Goal: Leave review/rating: Leave review/rating

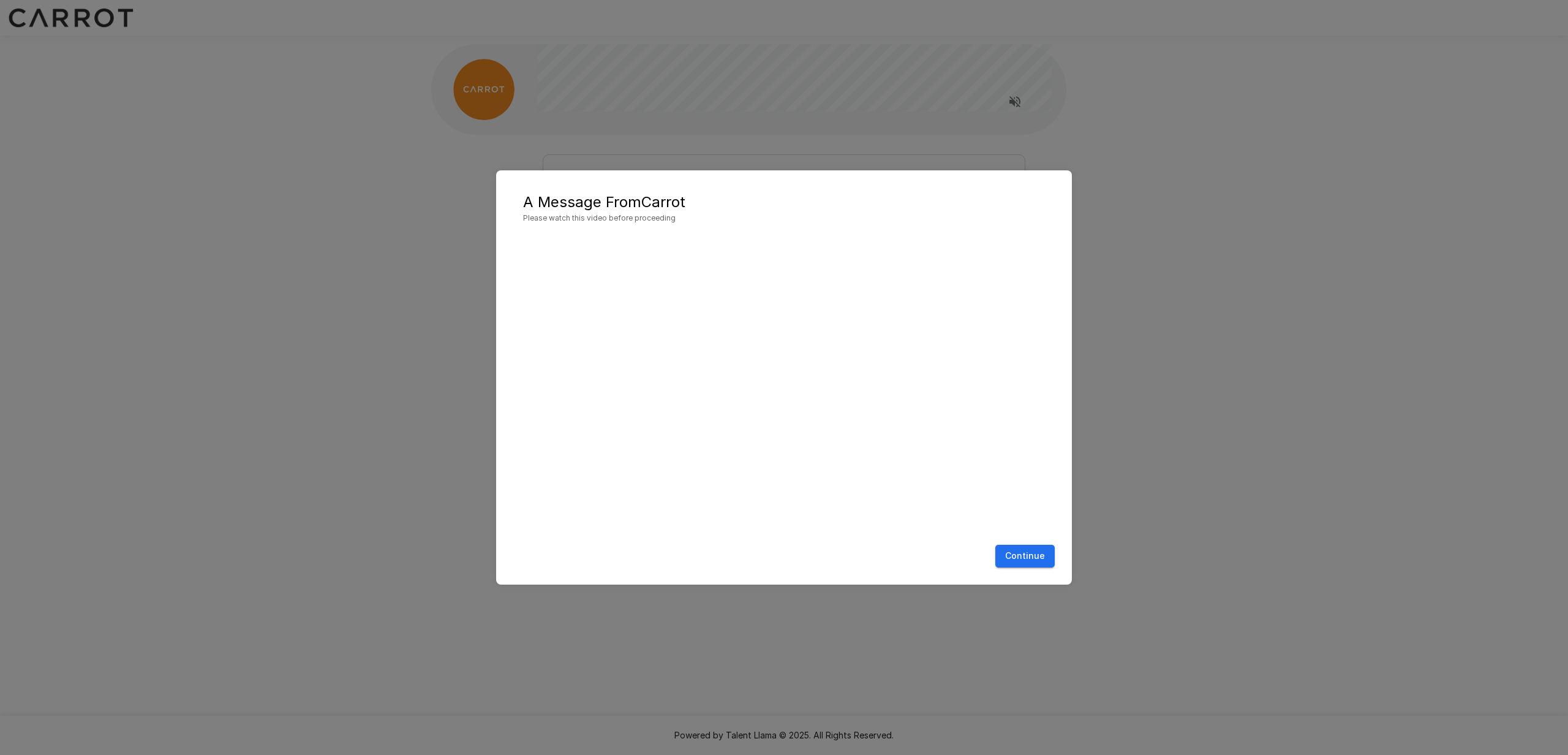
click at [1029, 551] on button "Continue" at bounding box center [1025, 556] width 60 height 23
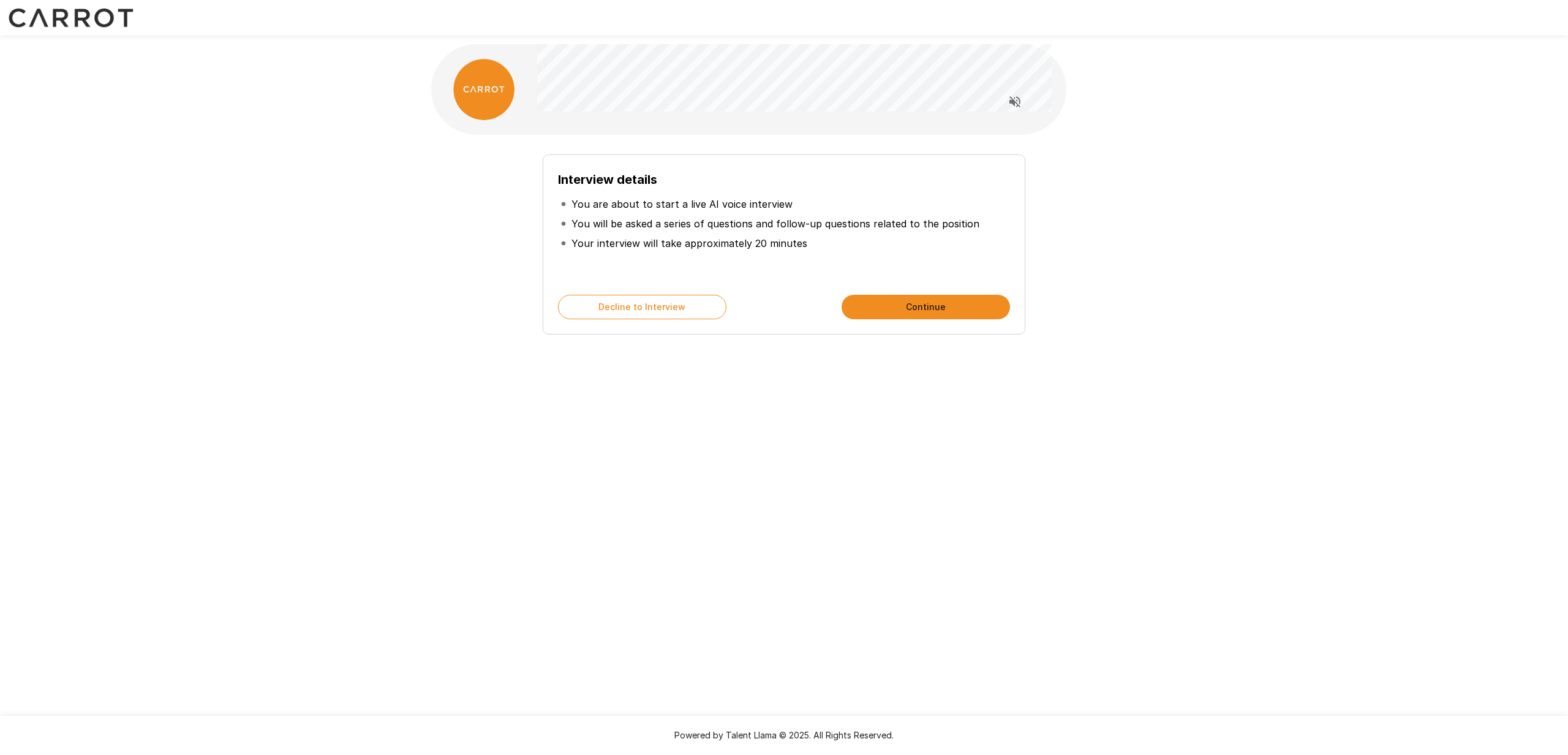
click at [978, 311] on button "Continue" at bounding box center [926, 307] width 168 height 25
click at [906, 297] on button "Continue" at bounding box center [926, 307] width 168 height 25
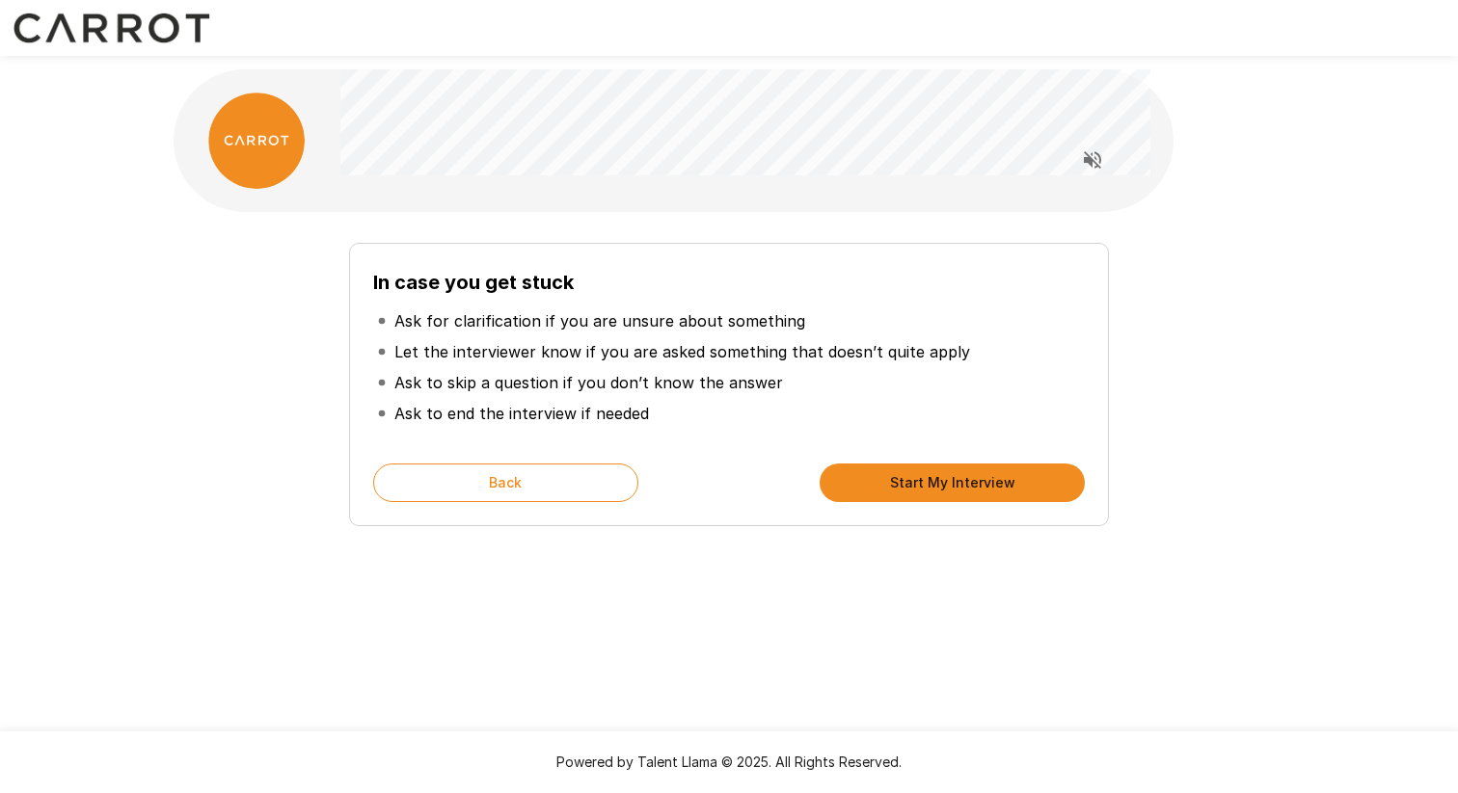
click at [1151, 380] on div "In case you get stuck Ask for clarification if you are unsure about something L…" at bounding box center [728, 377] width 1095 height 299
click at [1000, 489] on button "Start My Interview" at bounding box center [951, 483] width 265 height 39
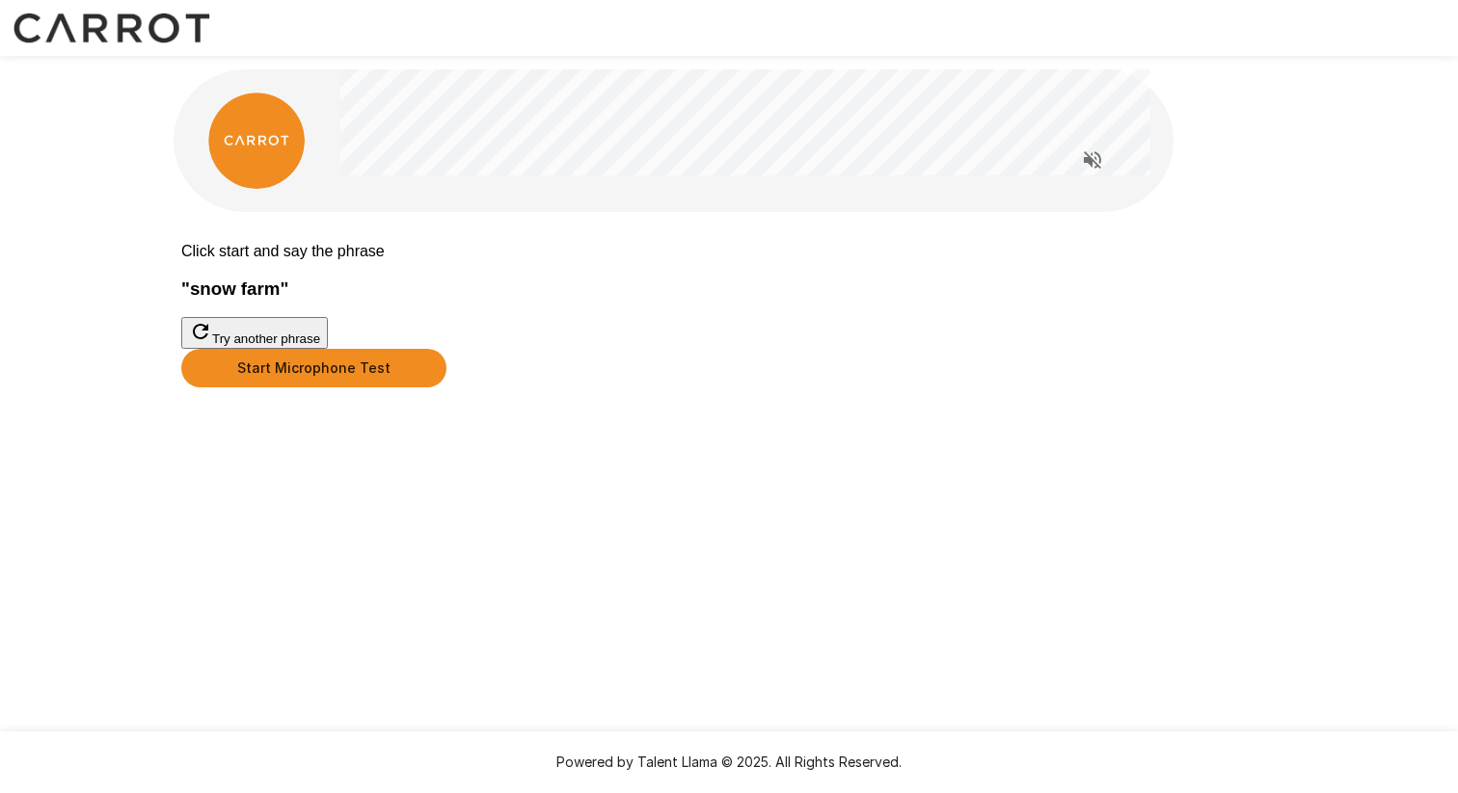
click at [328, 349] on button "Try another phrase" at bounding box center [254, 333] width 147 height 32
click at [446, 388] on button "Start Microphone Test" at bounding box center [313, 368] width 265 height 39
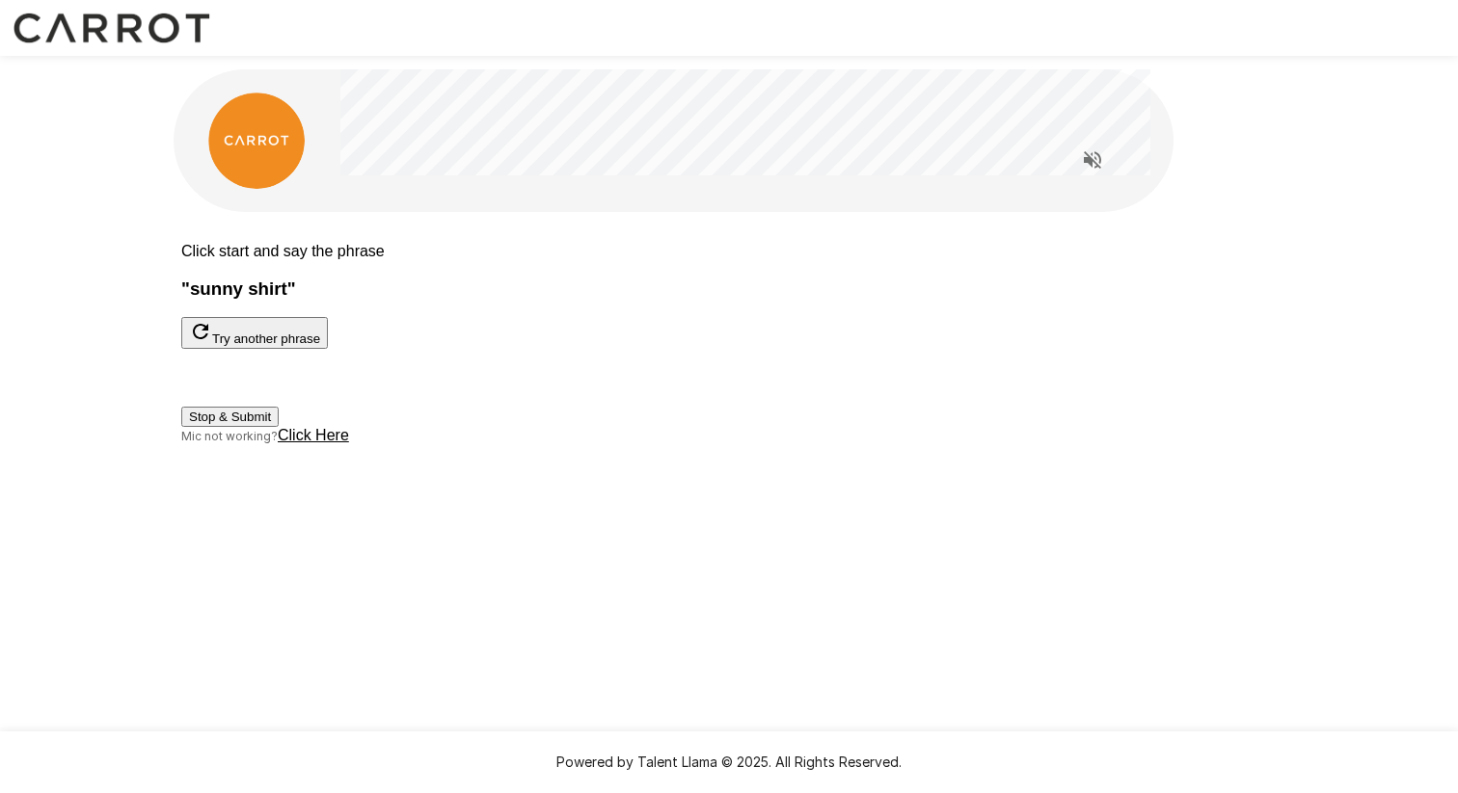
click at [279, 427] on button "Stop & Submit" at bounding box center [229, 417] width 97 height 20
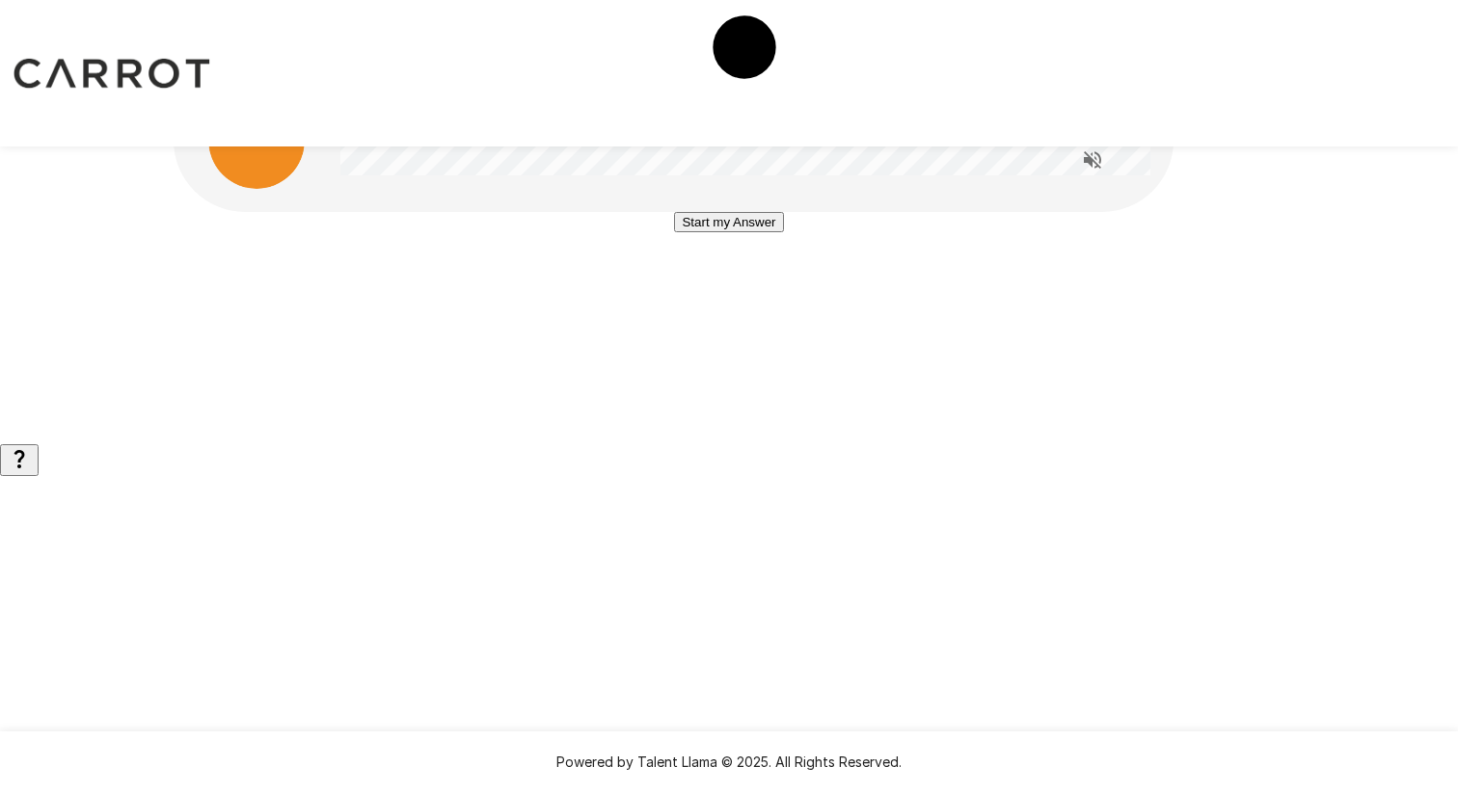
click at [746, 232] on button "Start my Answer" at bounding box center [728, 222] width 109 height 20
click at [747, 290] on button "Stop & Submit" at bounding box center [728, 280] width 97 height 20
click at [747, 232] on button "Start my Answer" at bounding box center [728, 222] width 109 height 20
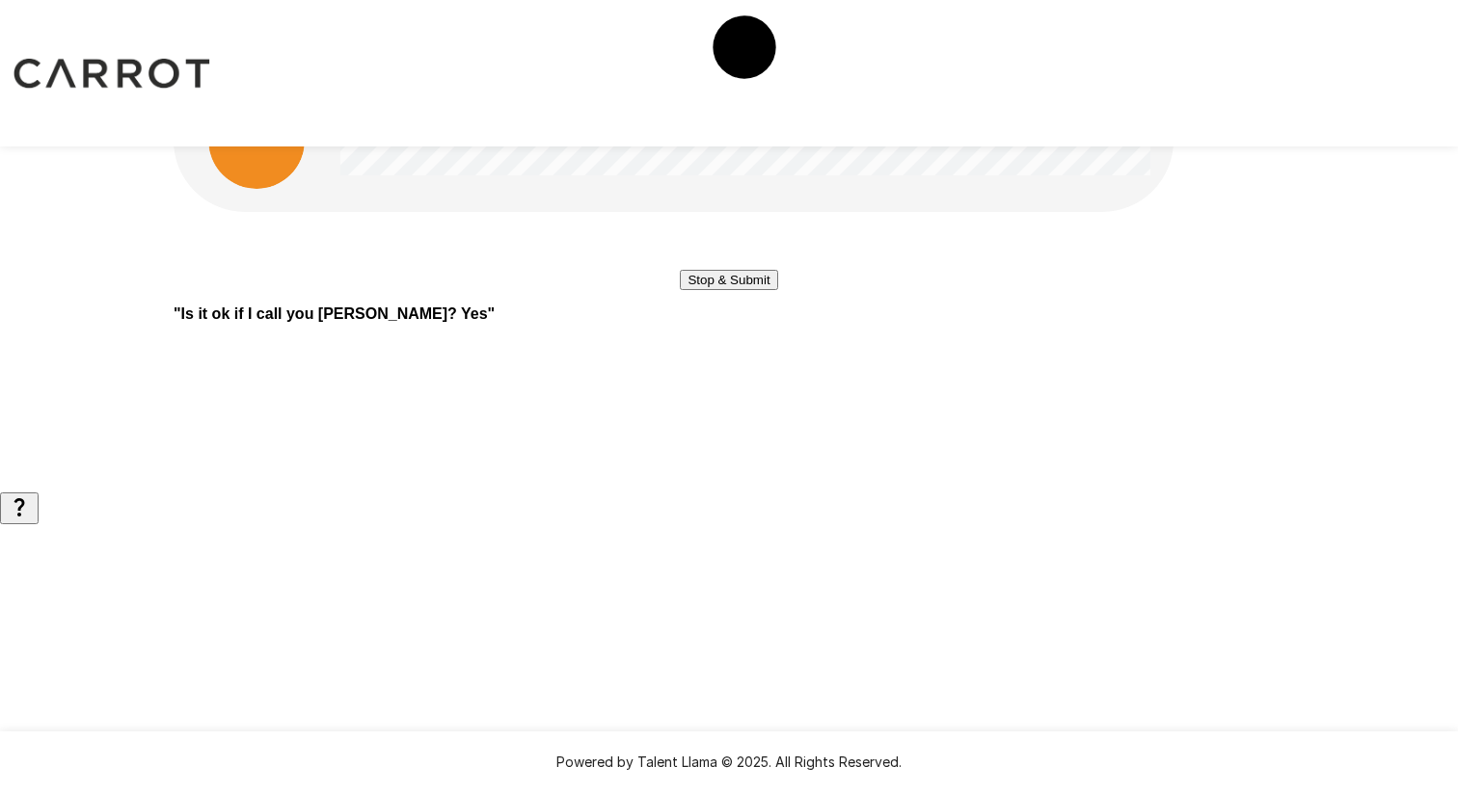
click at [747, 290] on button "Stop & Submit" at bounding box center [728, 280] width 97 height 20
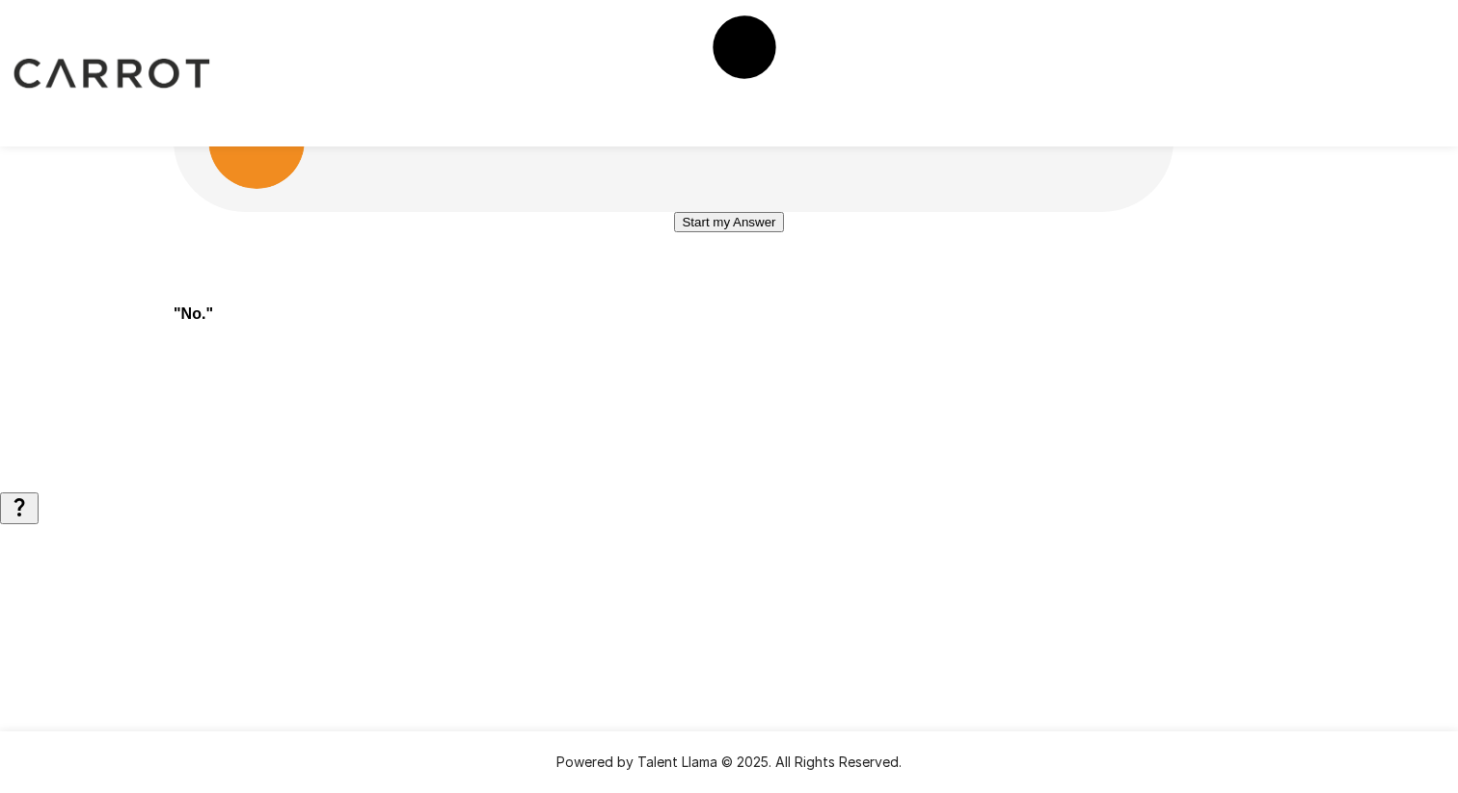
click at [747, 232] on button "Start my Answer" at bounding box center [728, 222] width 109 height 20
click at [747, 290] on button "Stop & Submit" at bounding box center [728, 280] width 97 height 20
click at [736, 232] on button "Start my Answer" at bounding box center [728, 222] width 109 height 20
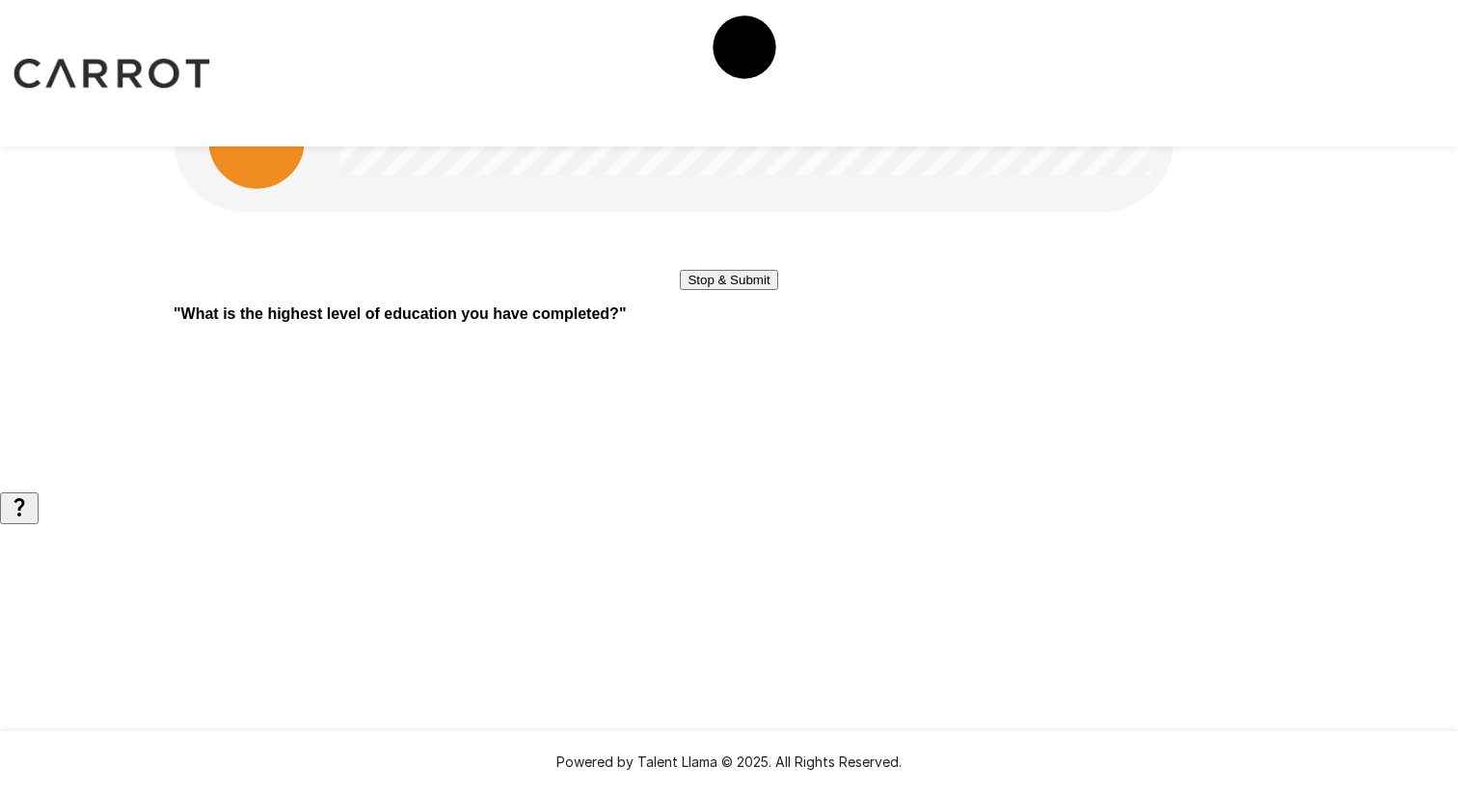
click at [736, 290] on button "Stop & Submit" at bounding box center [728, 280] width 97 height 20
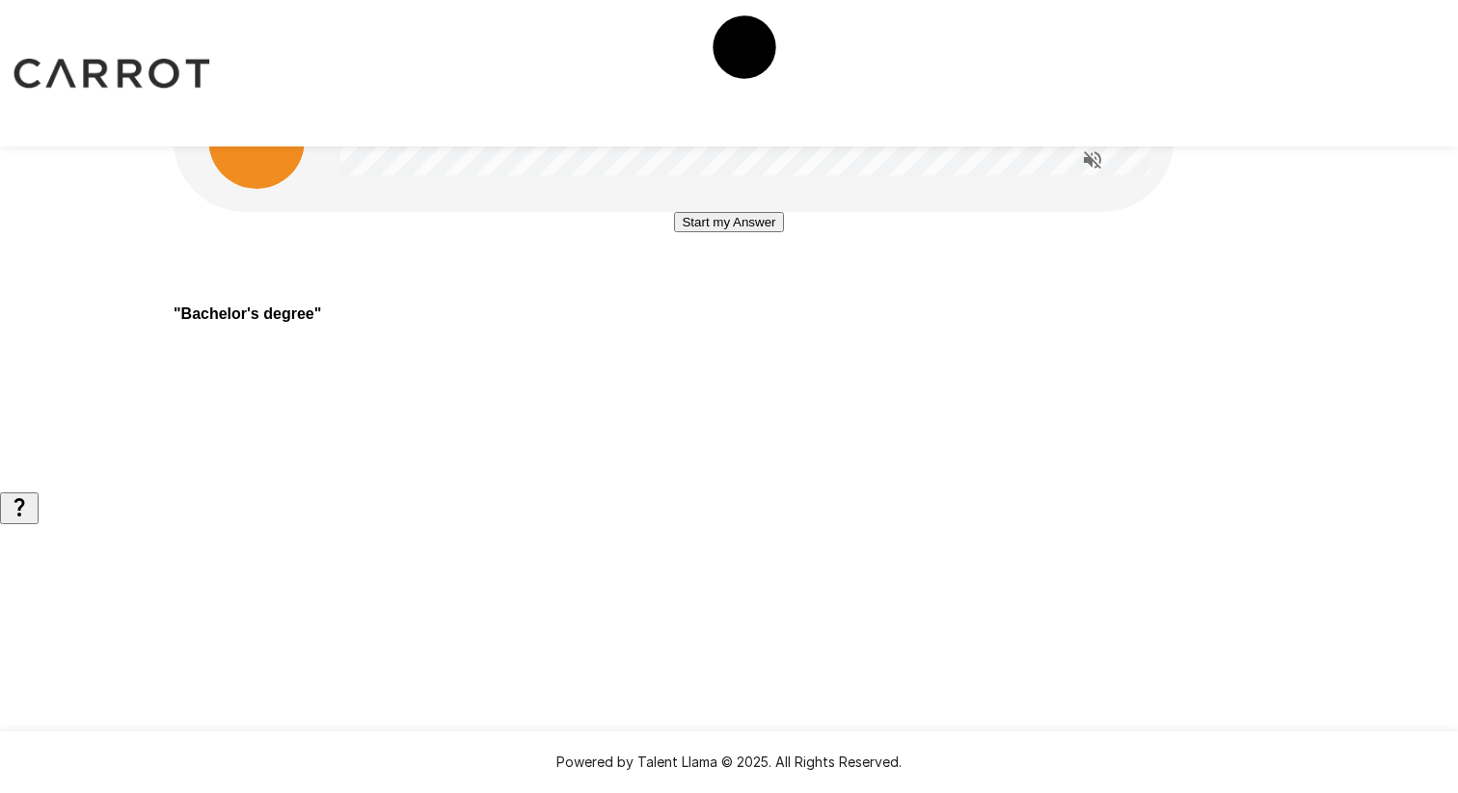
click at [736, 232] on button "Start my Answer" at bounding box center [728, 222] width 109 height 20
click at [736, 290] on button "Stop & Submit" at bounding box center [728, 280] width 97 height 20
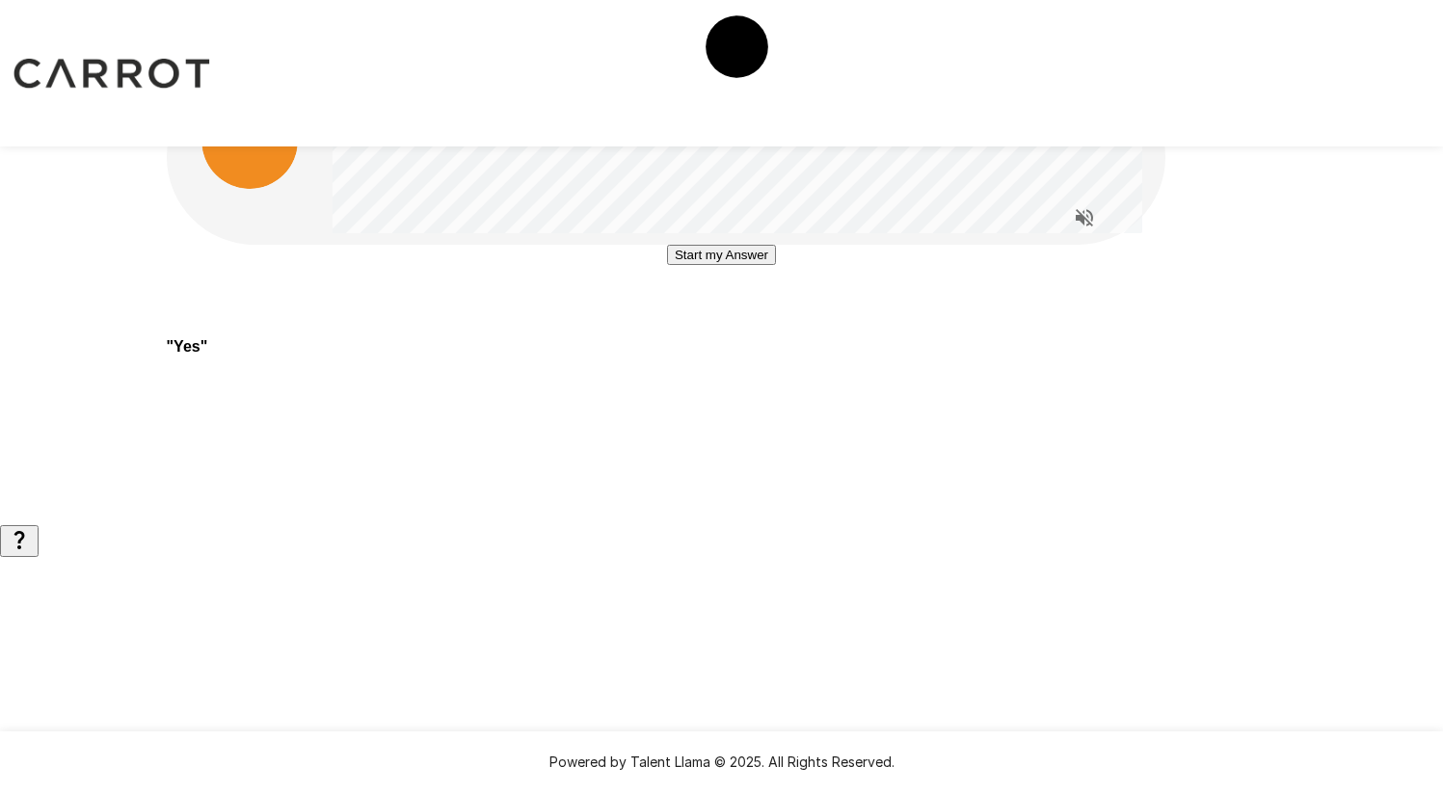
click at [738, 265] on button "Start my Answer" at bounding box center [721, 255] width 109 height 20
click at [740, 323] on button "Stop & Submit" at bounding box center [721, 313] width 97 height 20
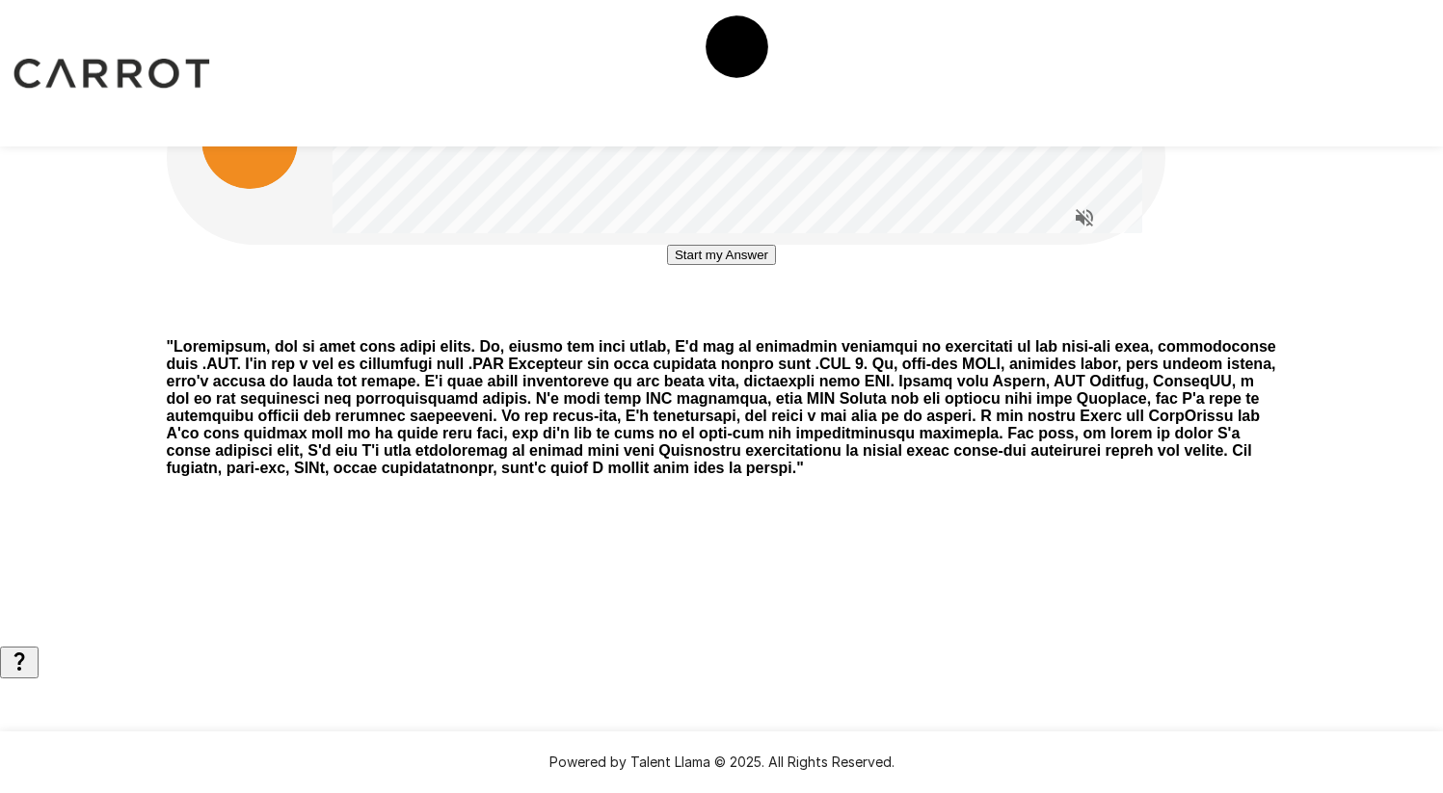
click at [738, 265] on button "Start my Answer" at bounding box center [721, 255] width 109 height 20
click at [738, 323] on button "Stop & Submit" at bounding box center [721, 313] width 97 height 20
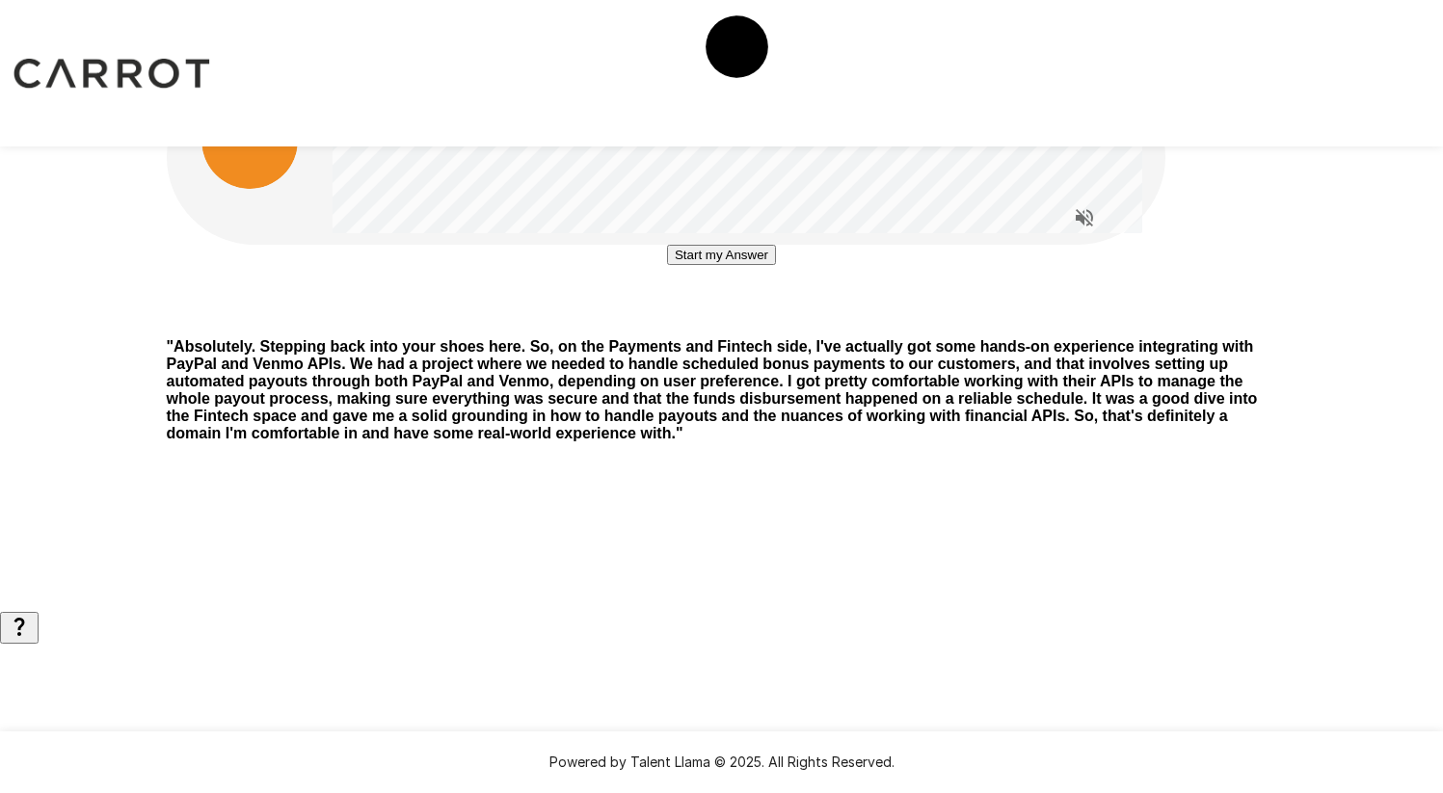
click at [745, 265] on button "Start my Answer" at bounding box center [721, 255] width 109 height 20
click at [770, 323] on button "Stop & Submit" at bounding box center [721, 313] width 97 height 20
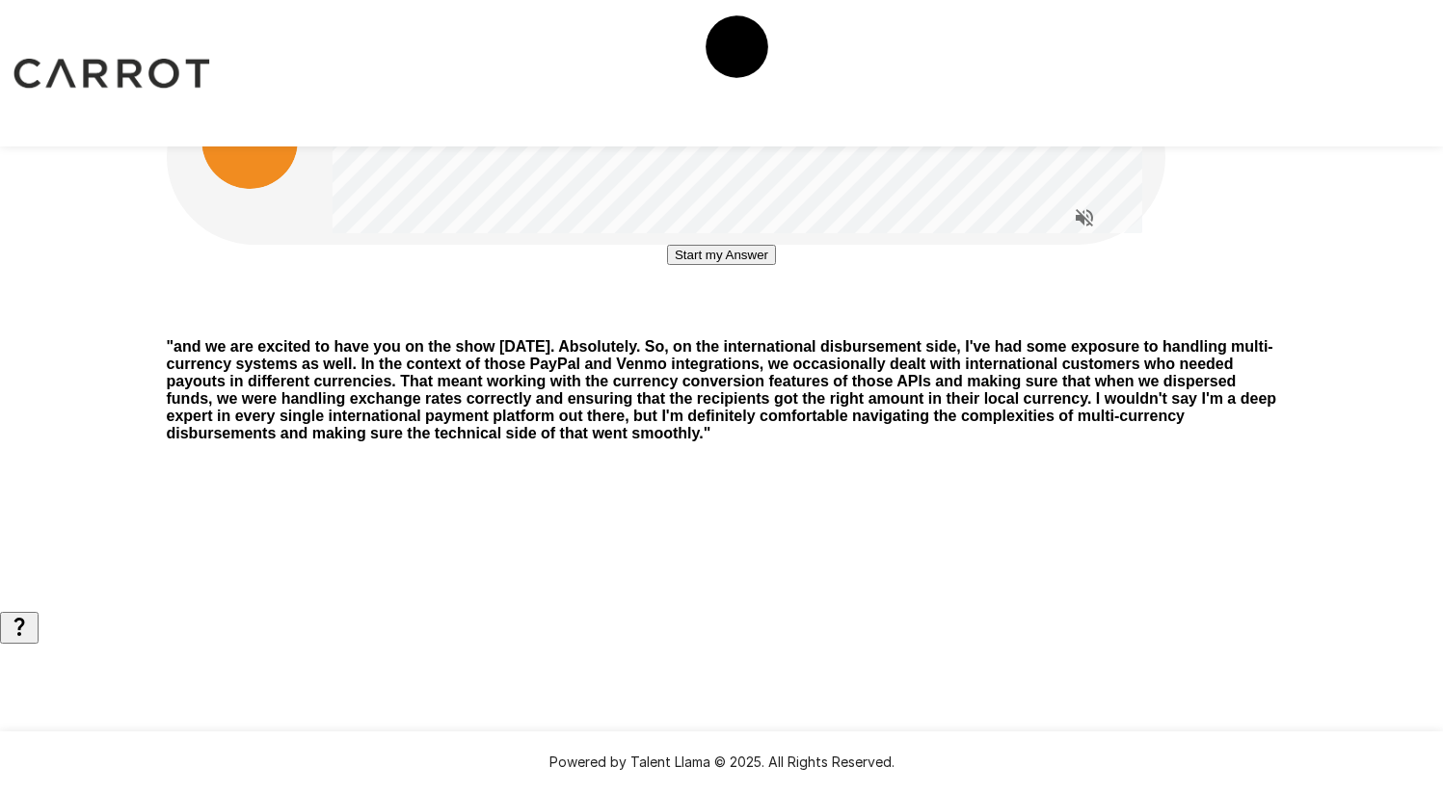
click at [681, 265] on button "Start my Answer" at bounding box center [721, 255] width 109 height 20
click at [770, 323] on button "Stop & Submit" at bounding box center [721, 313] width 97 height 20
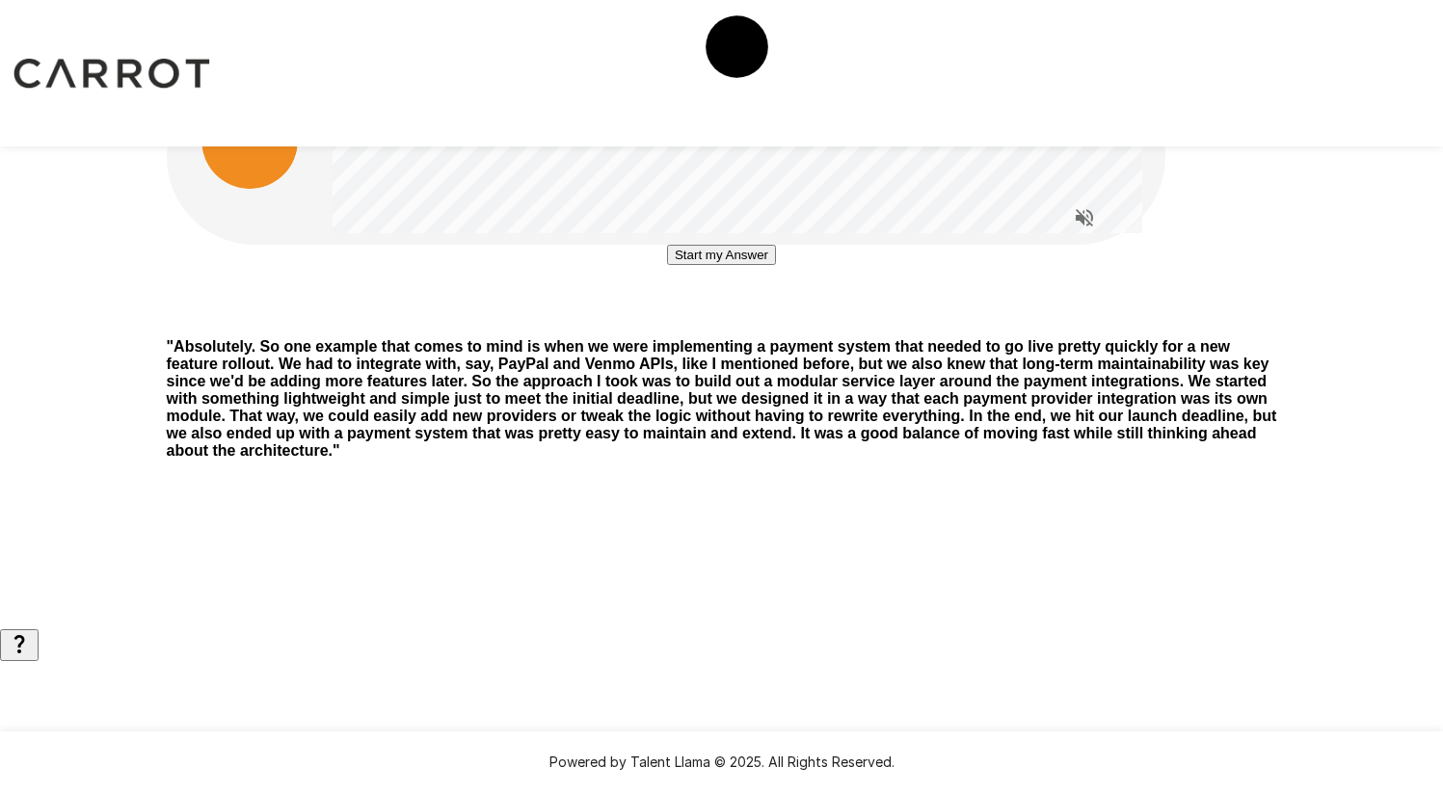
click at [703, 265] on button "Start my Answer" at bounding box center [721, 255] width 109 height 20
click at [770, 323] on button "Stop & Submit" at bounding box center [721, 313] width 97 height 20
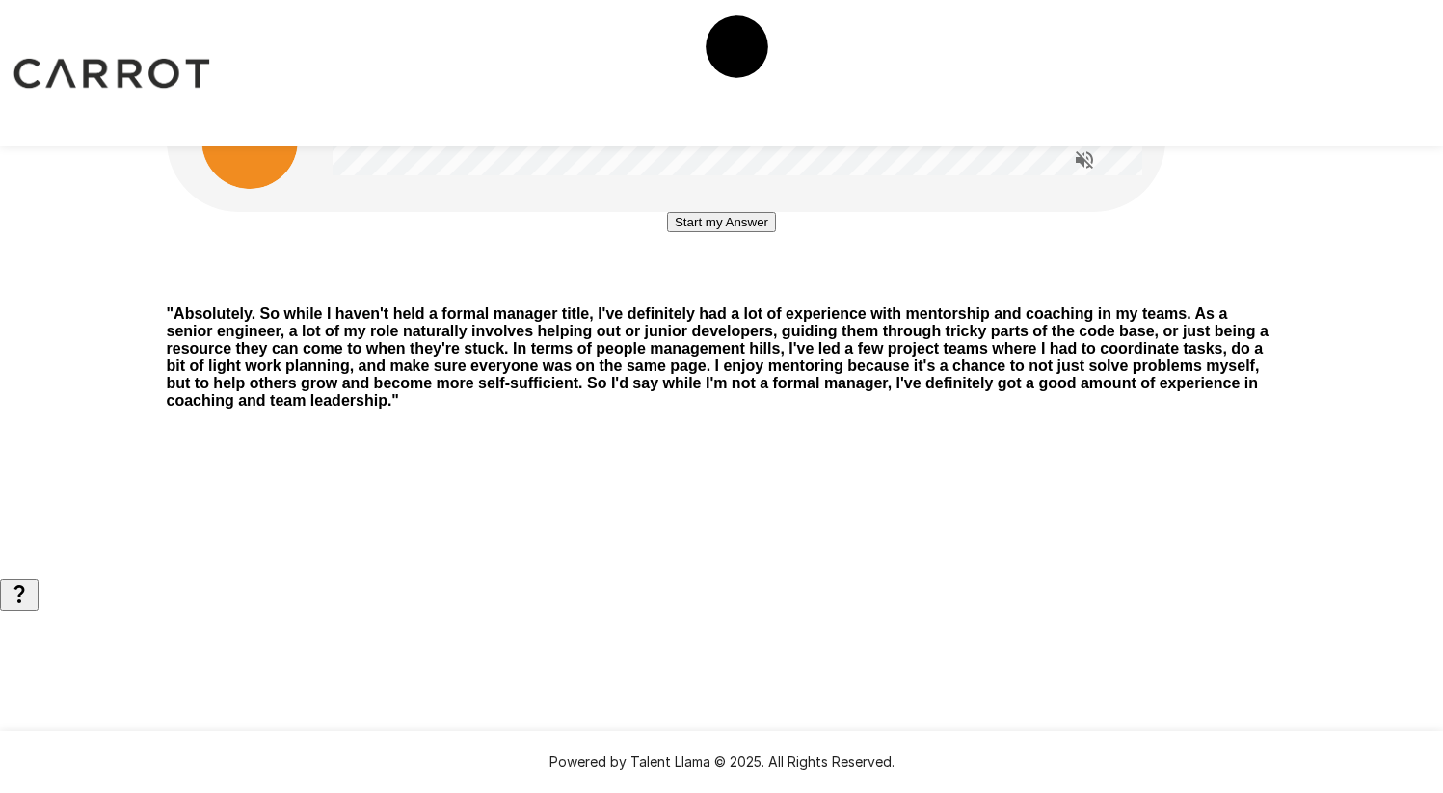
click at [776, 232] on button "Start my Answer" at bounding box center [721, 222] width 109 height 20
click at [770, 290] on button "Stop & Submit" at bounding box center [721, 280] width 97 height 20
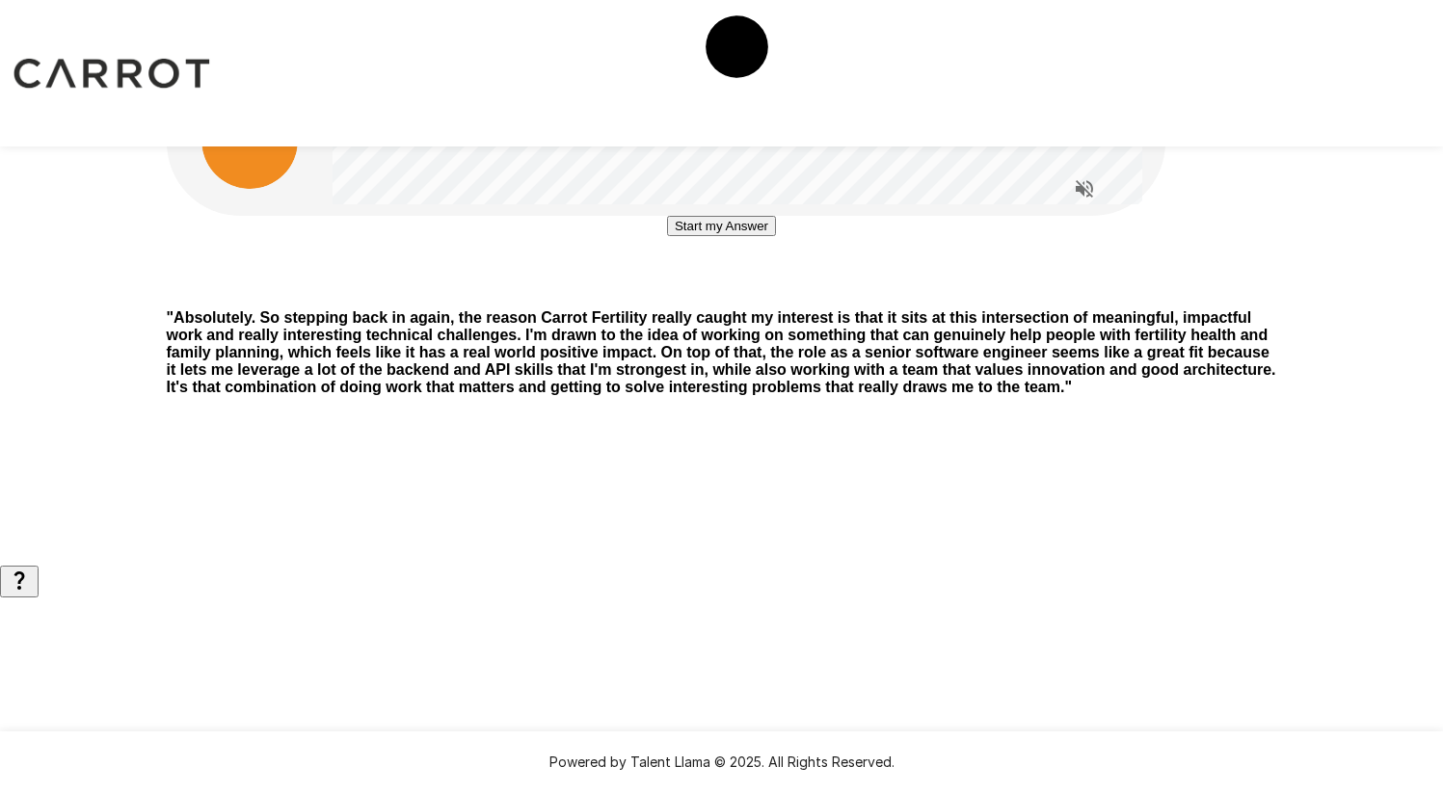
click at [771, 236] on button "Start my Answer" at bounding box center [721, 226] width 109 height 20
click at [730, 294] on button "Stop & Submit" at bounding box center [721, 284] width 97 height 20
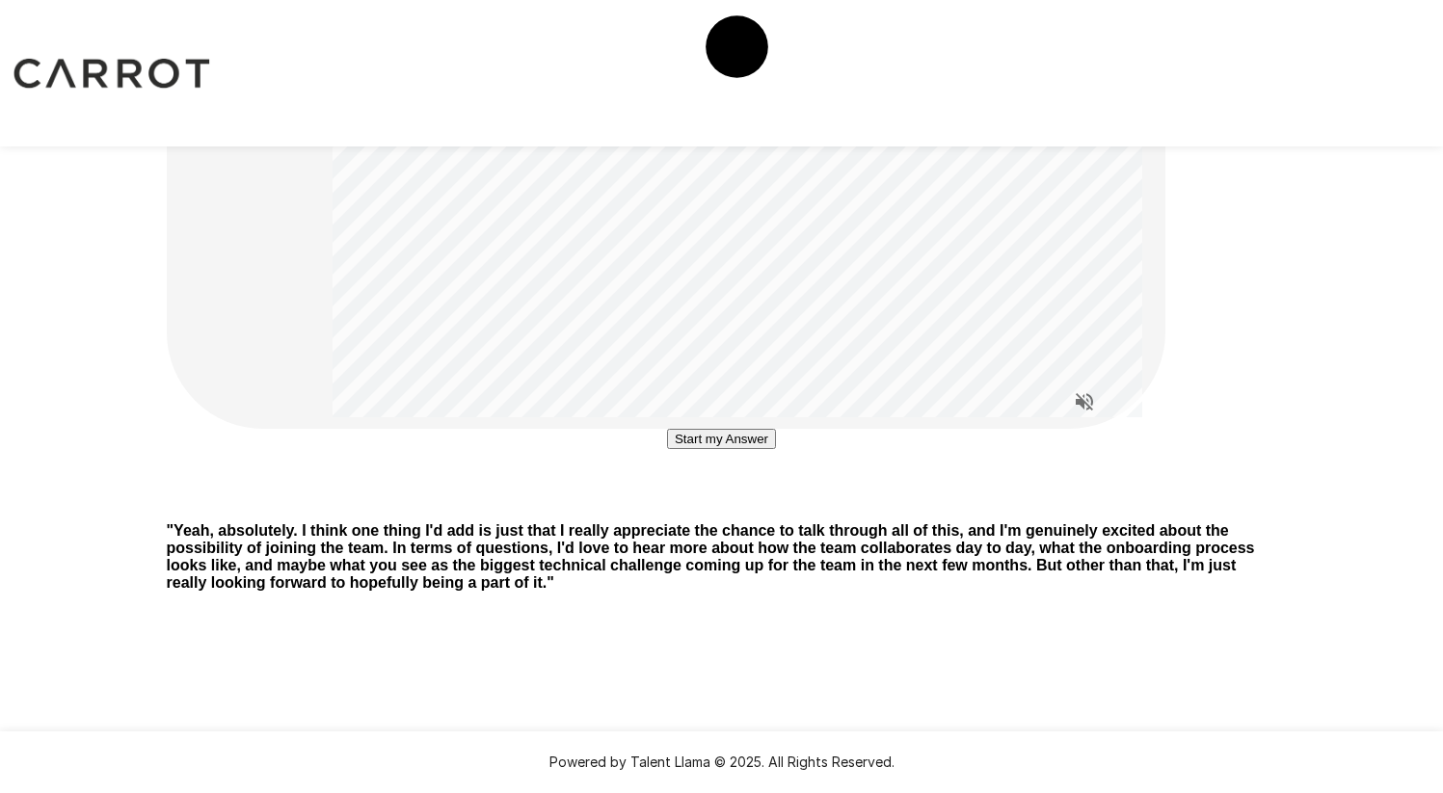
scroll to position [192, 0]
click at [776, 449] on button "Start my Answer" at bounding box center [721, 439] width 109 height 20
click at [770, 507] on button "Stop & Submit" at bounding box center [721, 497] width 97 height 20
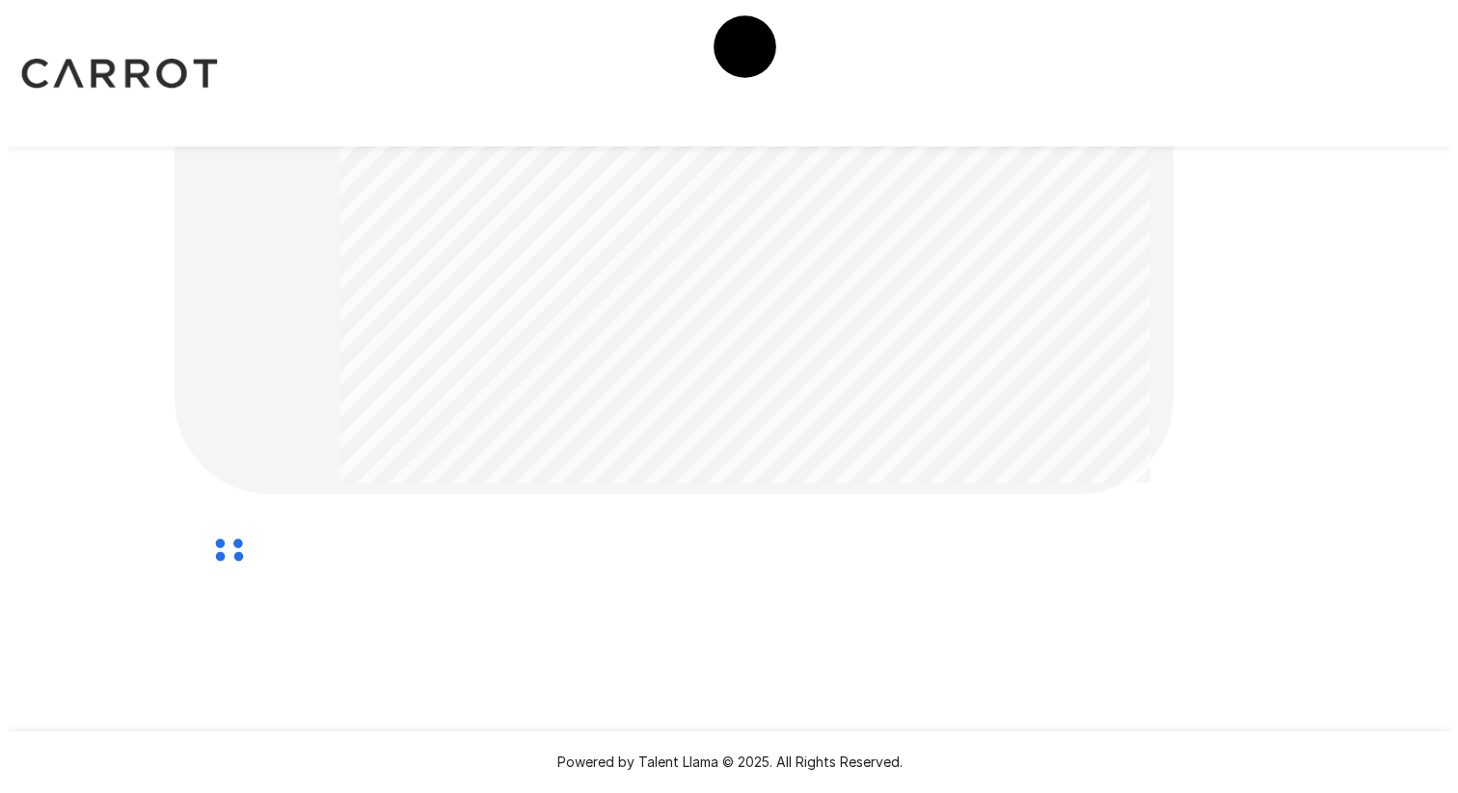
scroll to position [0, 0]
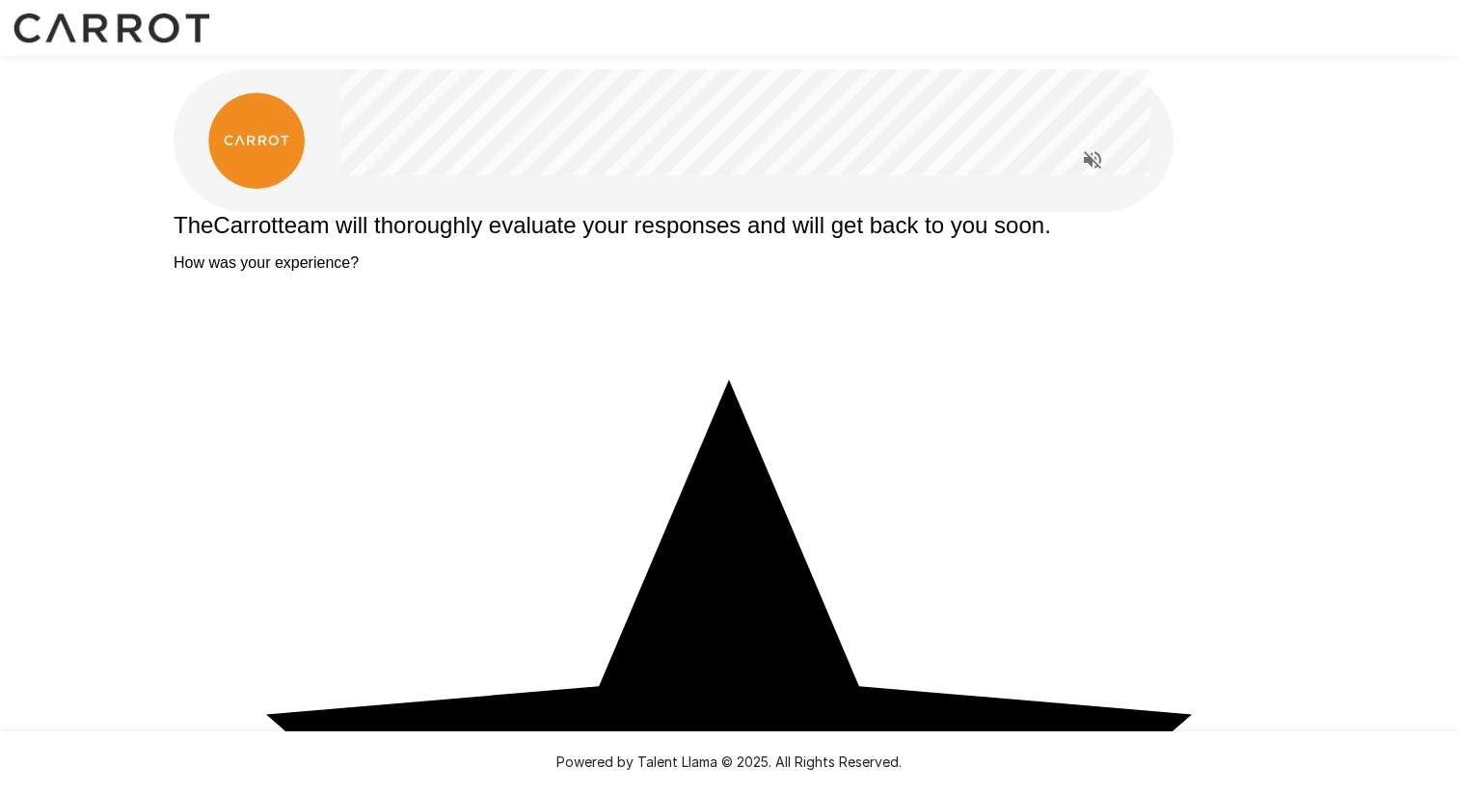
type textarea "*"
